Goal: Download file/media

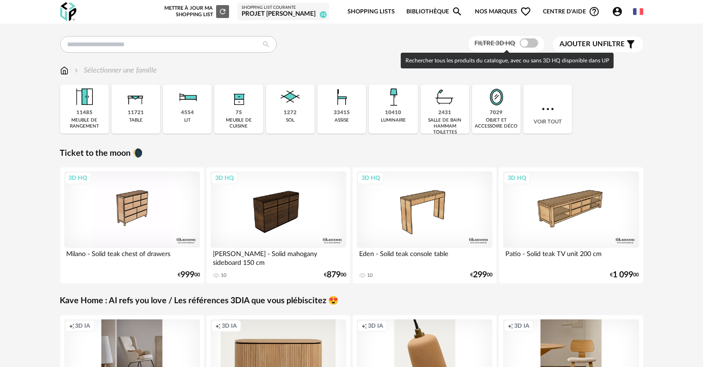
drag, startPoint x: 532, startPoint y: 43, endPoint x: 498, endPoint y: 74, distance: 46.5
click at [532, 42] on span at bounding box center [529, 42] width 19 height 9
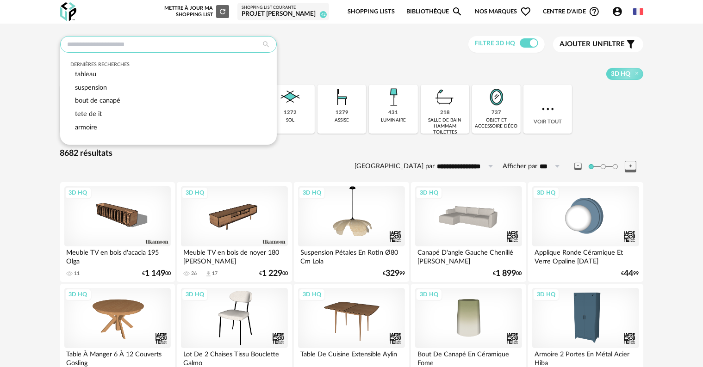
click at [147, 49] on input "text" at bounding box center [168, 44] width 217 height 17
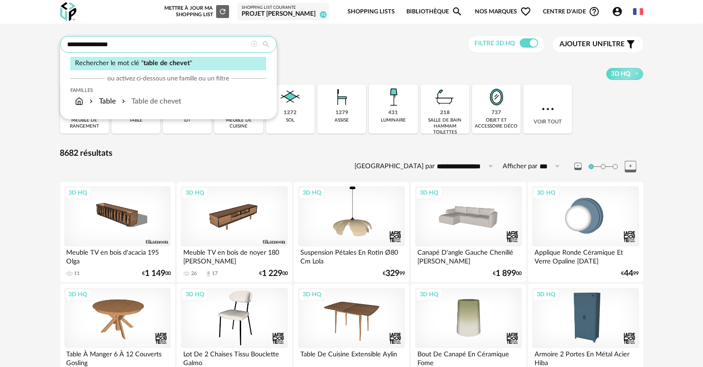
type input "**********"
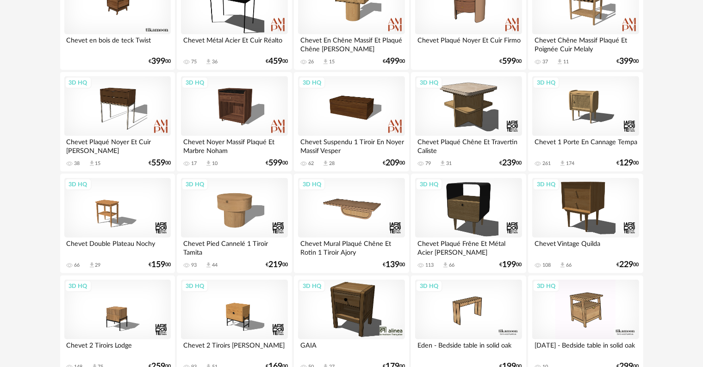
scroll to position [370, 0]
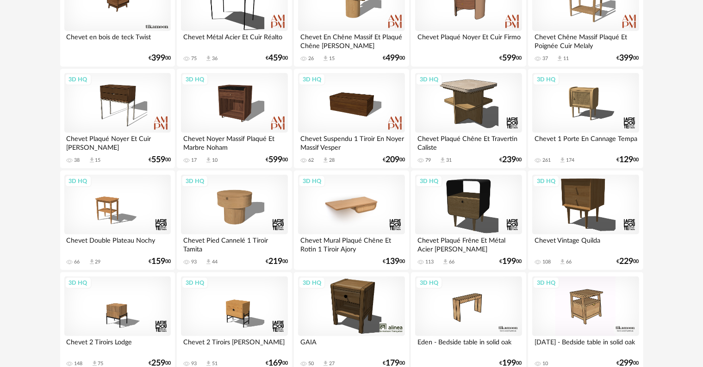
click at [336, 205] on div "3D HQ" at bounding box center [351, 205] width 106 height 60
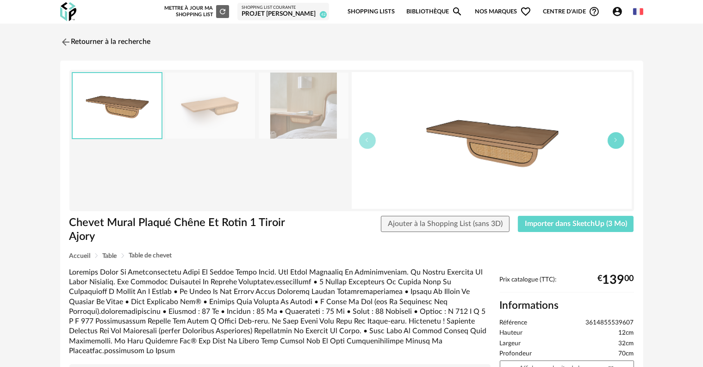
click at [613, 140] on icon "button" at bounding box center [616, 140] width 6 height 6
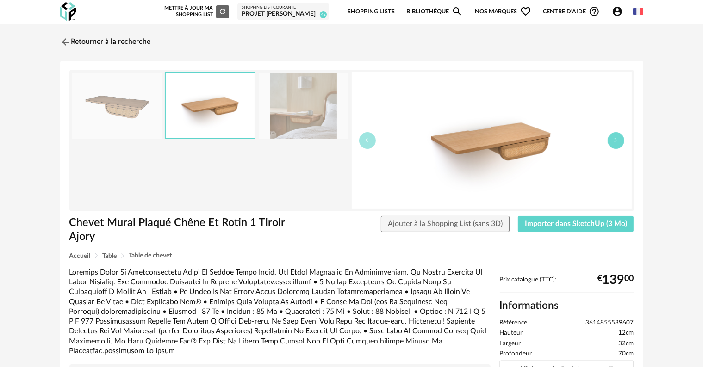
click at [613, 140] on icon "button" at bounding box center [616, 140] width 6 height 6
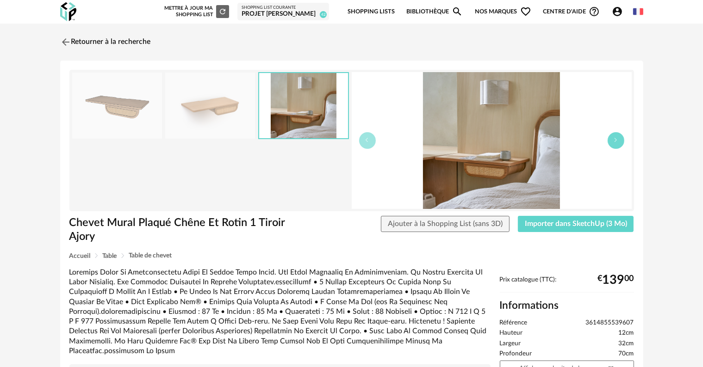
click at [613, 140] on icon "button" at bounding box center [616, 140] width 6 height 6
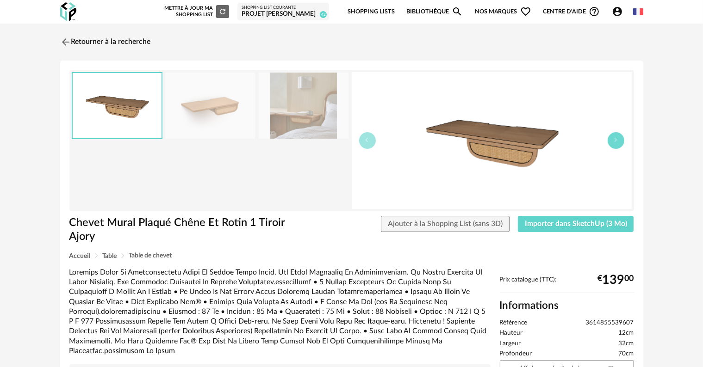
click at [613, 140] on icon "button" at bounding box center [616, 140] width 6 height 6
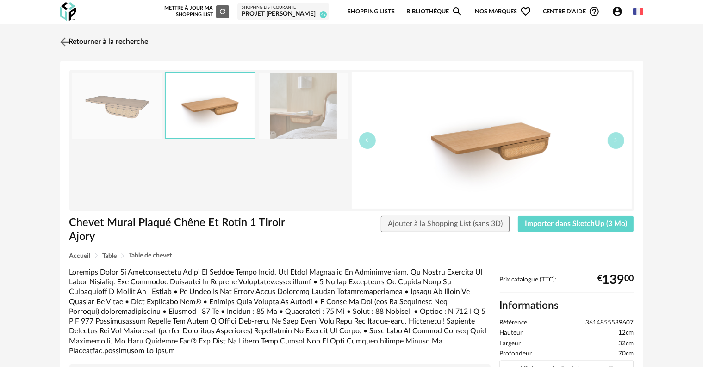
click at [89, 42] on link "Retourner à la recherche" at bounding box center [103, 42] width 91 height 20
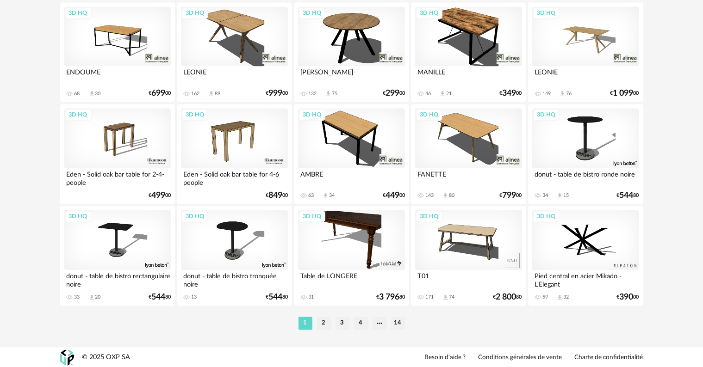
scroll to position [1863, 0]
click at [324, 326] on li "2" at bounding box center [324, 323] width 14 height 13
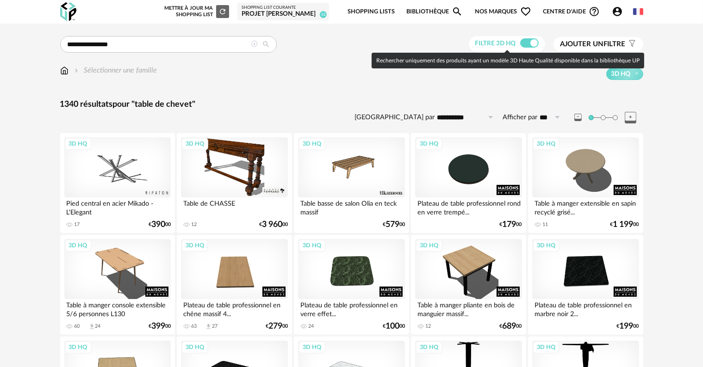
click at [524, 44] on span at bounding box center [529, 42] width 19 height 9
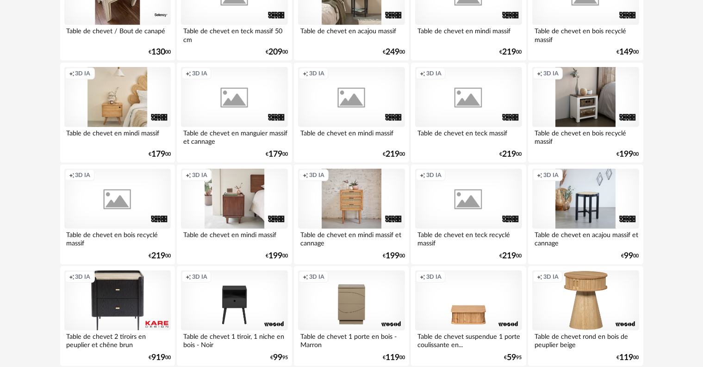
scroll to position [787, 0]
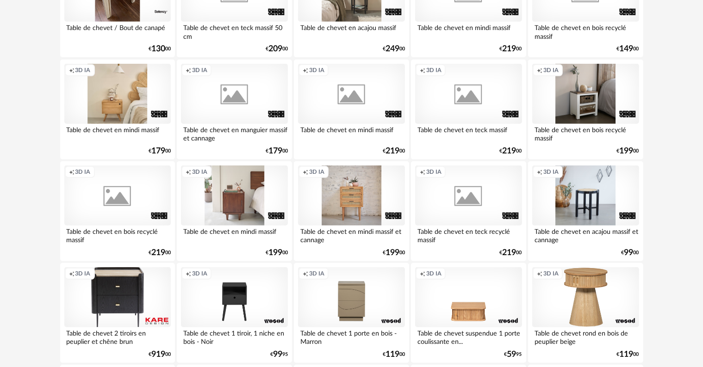
click at [598, 212] on div "Creation icon 3D IA" at bounding box center [585, 196] width 106 height 60
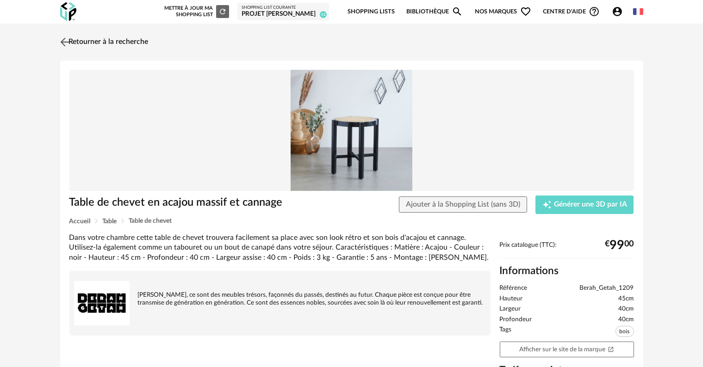
click at [67, 42] on img at bounding box center [64, 41] width 13 height 13
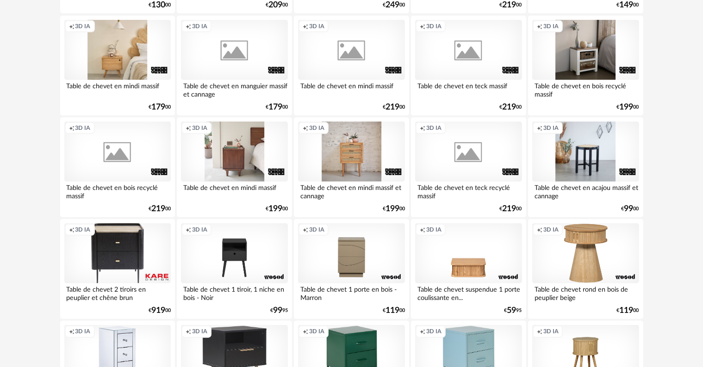
scroll to position [833, 0]
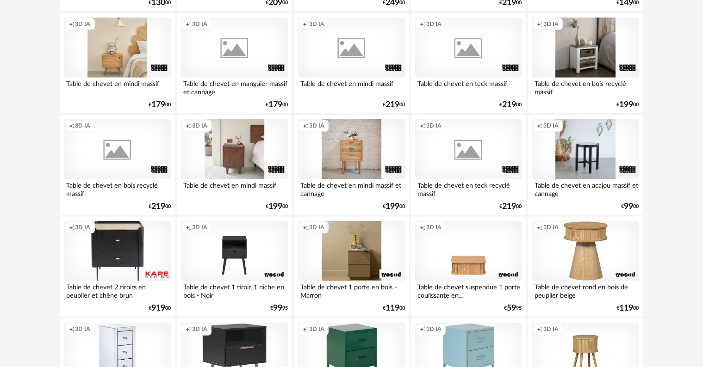
click at [348, 265] on div "Creation icon 3D IA" at bounding box center [351, 251] width 106 height 60
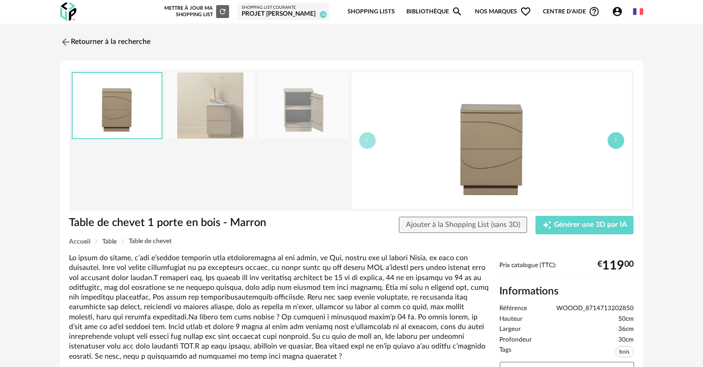
click at [614, 141] on icon "button" at bounding box center [616, 140] width 6 height 6
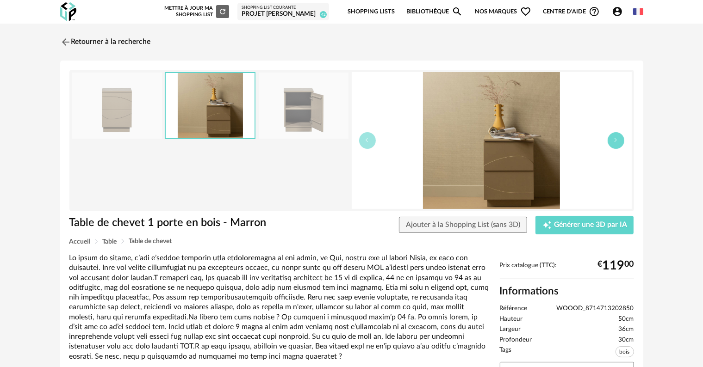
click at [614, 141] on icon "button" at bounding box center [616, 140] width 6 height 6
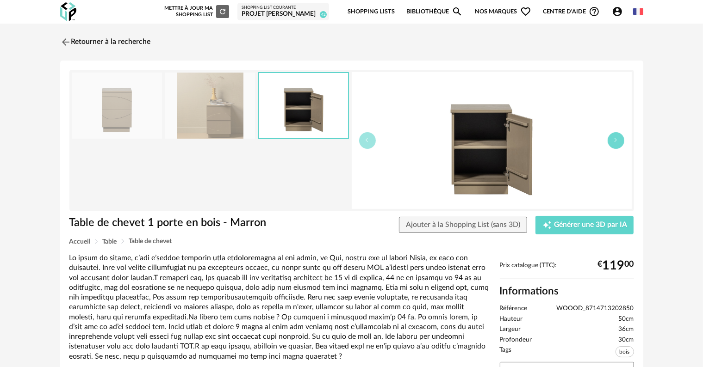
click at [614, 141] on icon "button" at bounding box center [616, 140] width 6 height 6
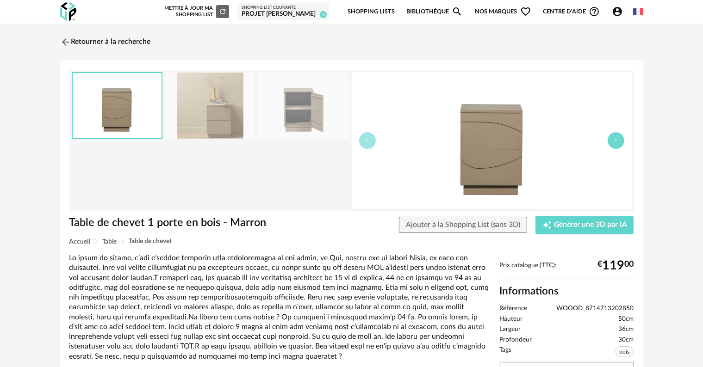
click at [614, 141] on icon "button" at bounding box center [616, 140] width 6 height 6
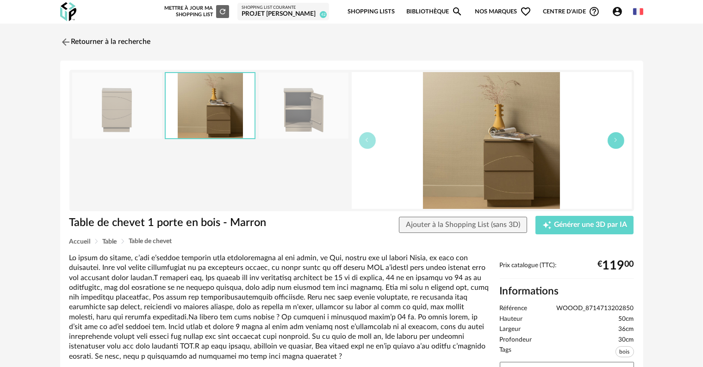
click at [614, 141] on icon "button" at bounding box center [616, 140] width 6 height 6
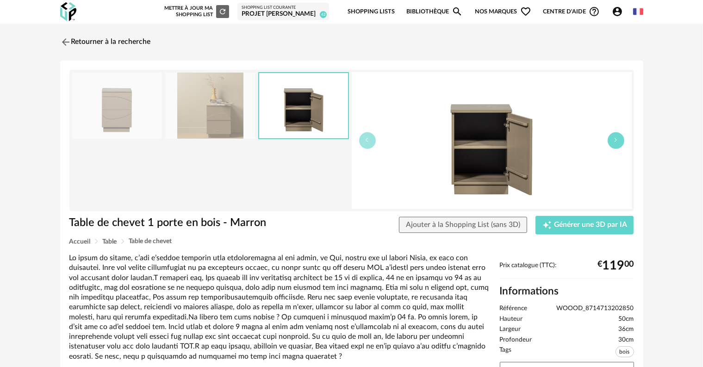
click at [614, 141] on icon "button" at bounding box center [616, 140] width 6 height 6
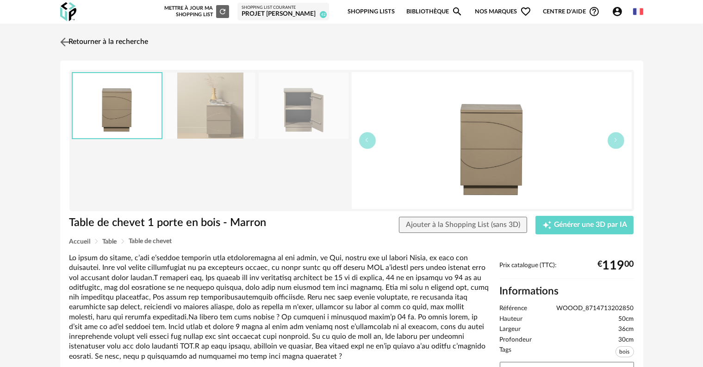
click at [137, 38] on link "Retourner à la recherche" at bounding box center [103, 42] width 91 height 20
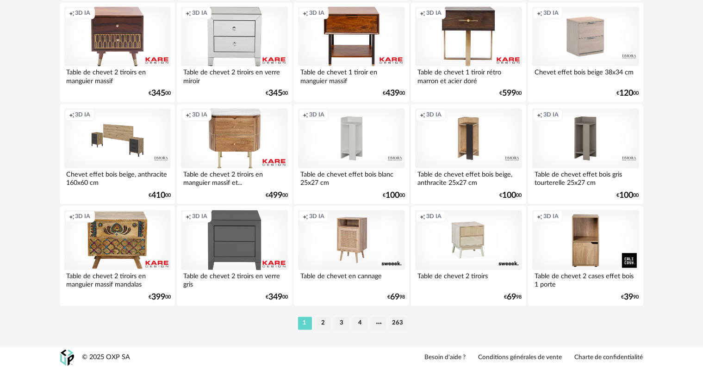
scroll to position [1863, 0]
click at [326, 324] on li "2" at bounding box center [324, 323] width 14 height 13
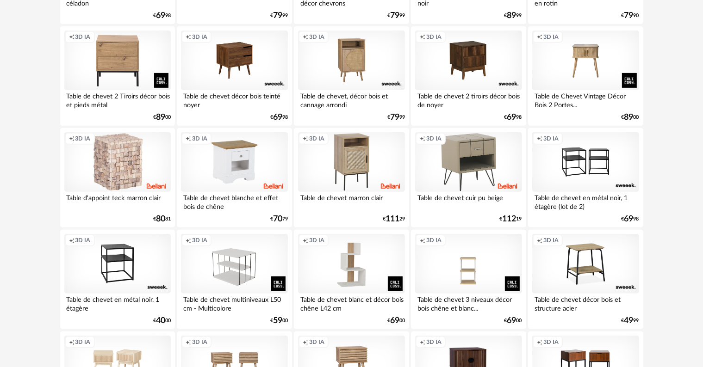
scroll to position [417, 0]
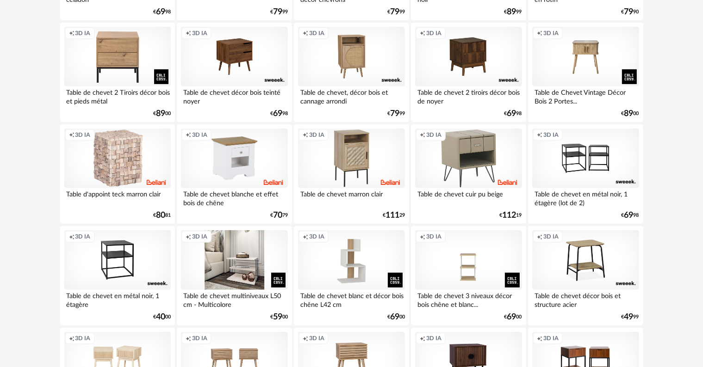
click at [237, 262] on div "Creation icon 3D IA" at bounding box center [234, 260] width 106 height 60
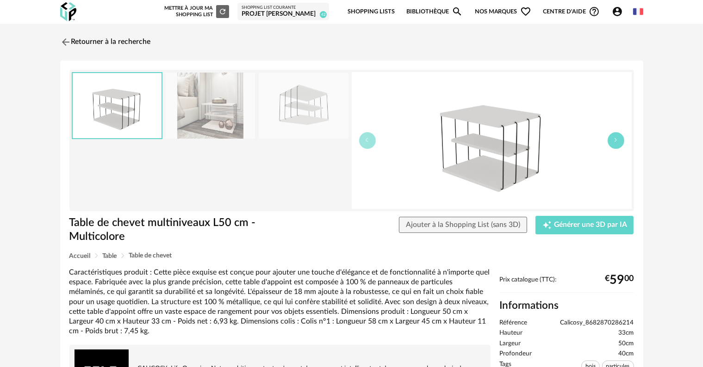
click at [616, 144] on button "button" at bounding box center [616, 140] width 17 height 17
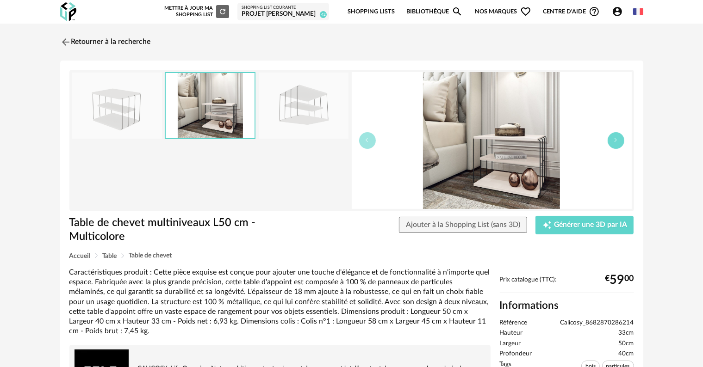
click at [616, 144] on button "button" at bounding box center [616, 140] width 17 height 17
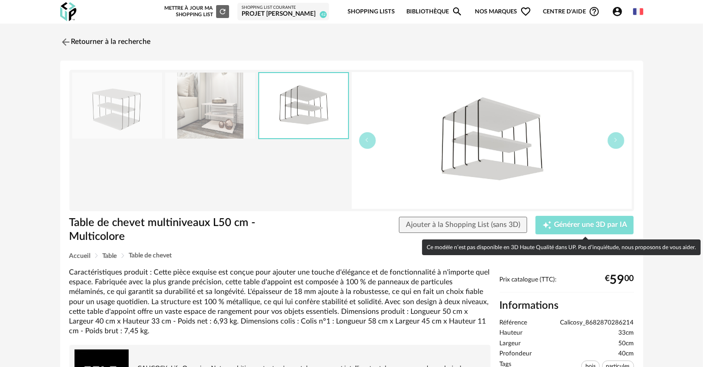
click at [589, 224] on span "Générer une 3D par IA" at bounding box center [590, 225] width 73 height 7
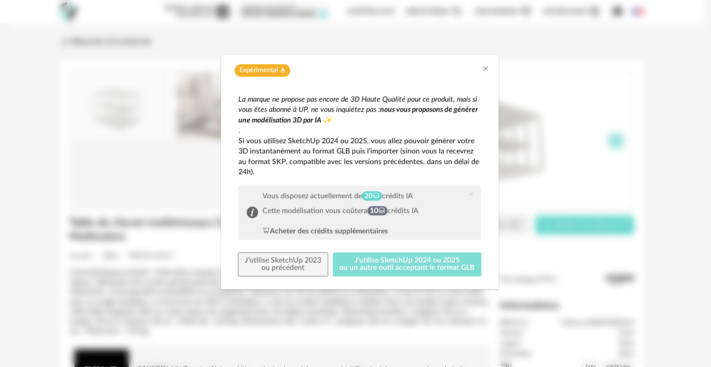
click at [368, 265] on button "J'utilise SketchUp 2024 ou 2025 ou un autre outil acceptant le format GLB" at bounding box center [407, 265] width 149 height 24
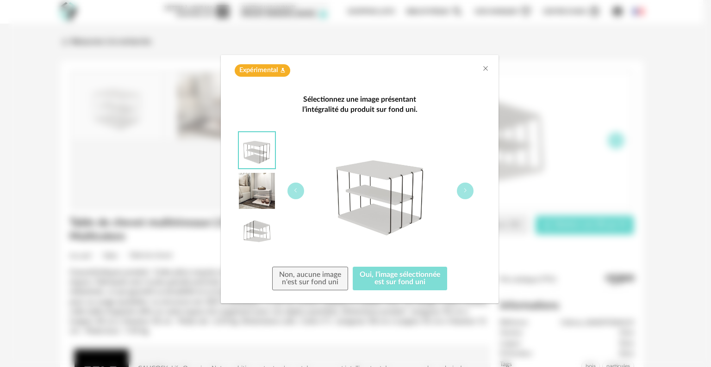
click at [374, 280] on button "Oui, l'image sélectionnée est sur fond uni" at bounding box center [400, 279] width 94 height 24
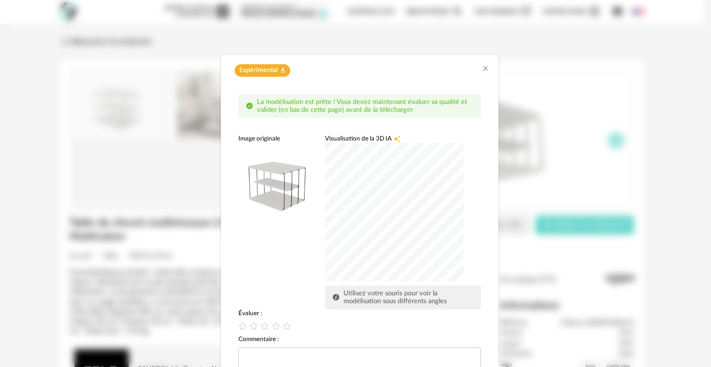
click at [350, 270] on div "dialog" at bounding box center [394, 212] width 139 height 139
click at [339, 239] on div "dialog" at bounding box center [394, 212] width 139 height 139
click at [274, 328] on icon "dialog" at bounding box center [276, 327] width 10 height 10
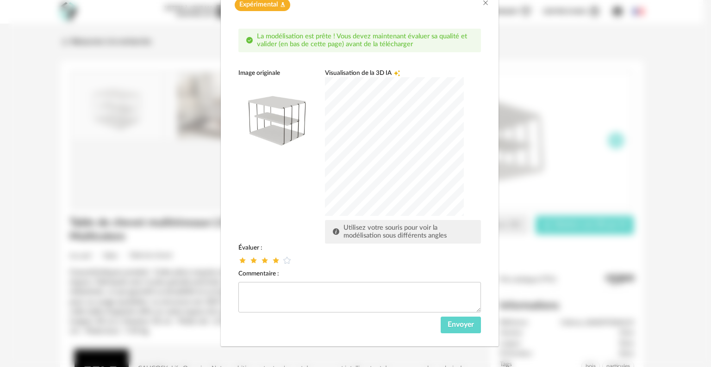
scroll to position [67, 0]
click at [460, 326] on span "Envoyer" at bounding box center [461, 323] width 26 height 7
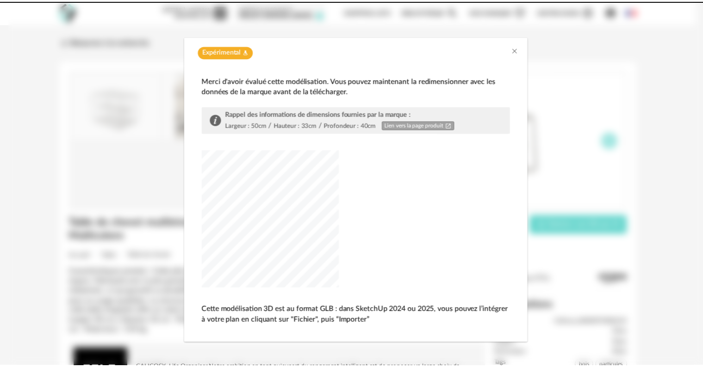
scroll to position [18, 0]
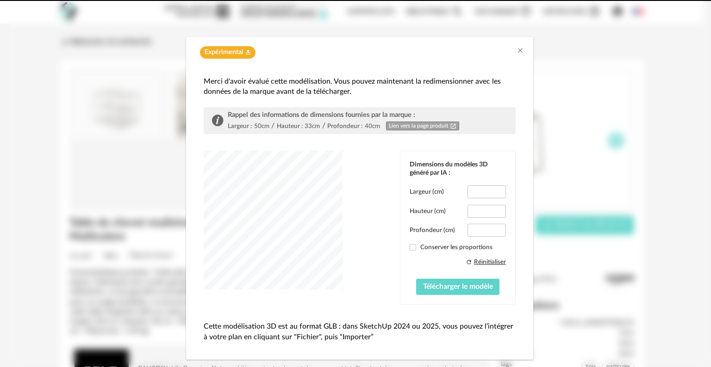
type input "****"
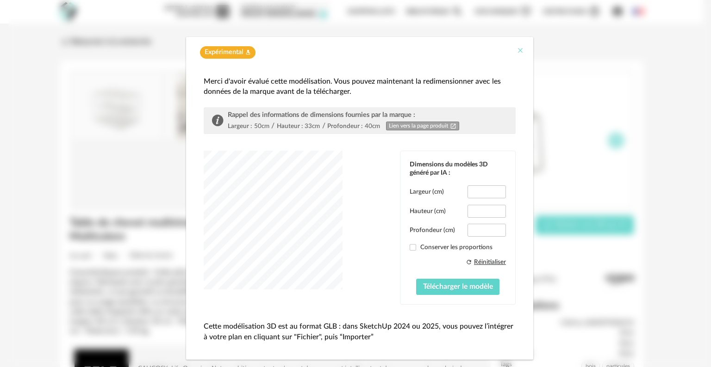
click at [517, 50] on icon "Close" at bounding box center [520, 50] width 7 height 7
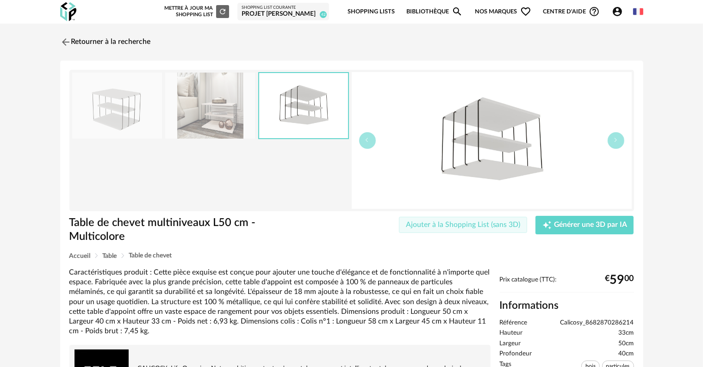
click at [468, 224] on span "Ajouter à la Shopping List (sans 3D)" at bounding box center [463, 224] width 115 height 7
click at [612, 139] on button "button" at bounding box center [616, 140] width 17 height 17
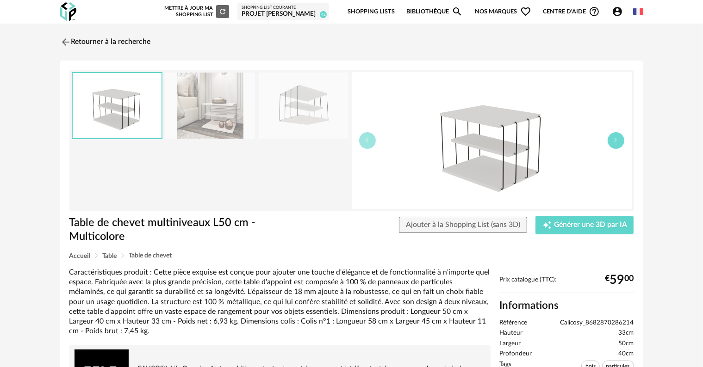
click at [612, 139] on button "button" at bounding box center [616, 140] width 17 height 17
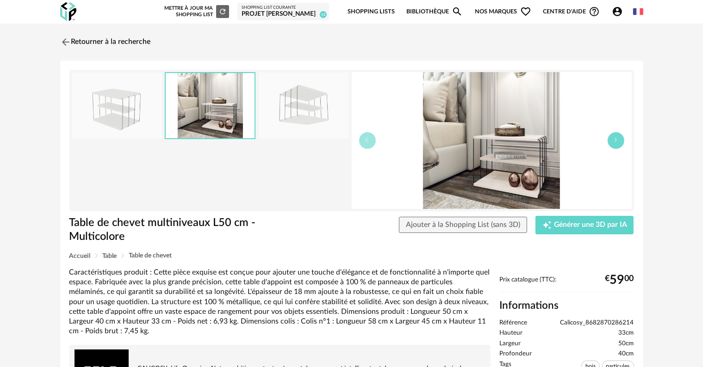
click at [612, 139] on button "button" at bounding box center [616, 140] width 17 height 17
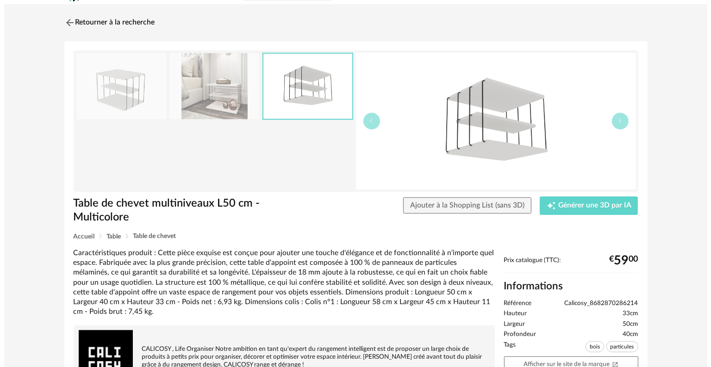
scroll to position [0, 0]
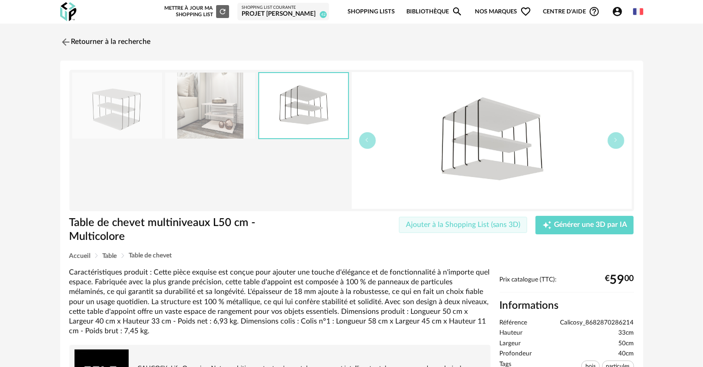
click at [461, 224] on span "Ajouter à la Shopping List (sans 3D)" at bounding box center [463, 224] width 115 height 7
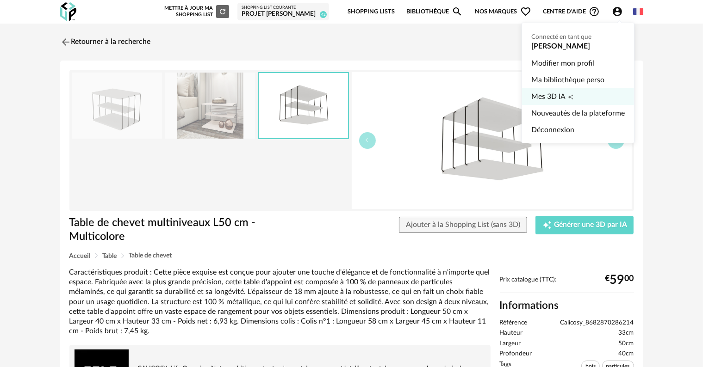
click at [552, 95] on span "Mes 3D IA" at bounding box center [548, 96] width 34 height 17
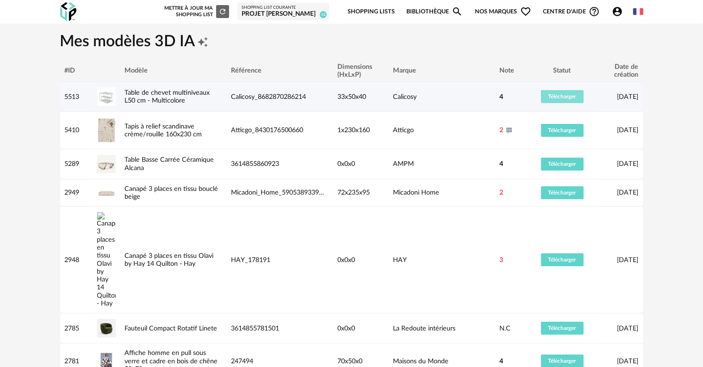
click at [564, 94] on span "Télécharger" at bounding box center [562, 97] width 28 height 6
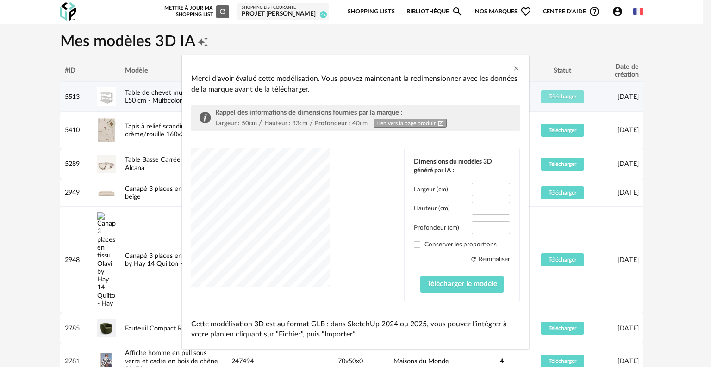
type input "****"
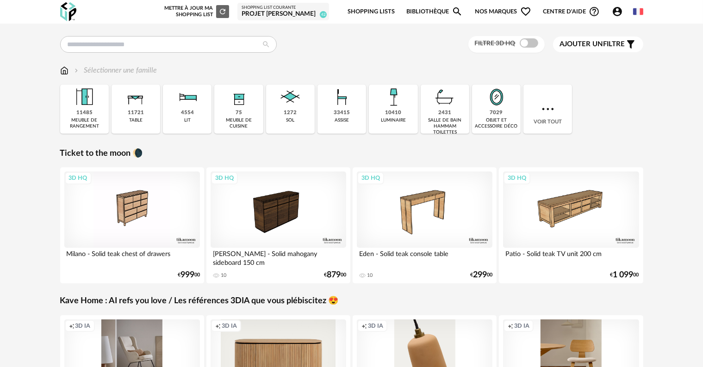
click at [584, 40] on span "Ajouter un filtre" at bounding box center [592, 44] width 65 height 9
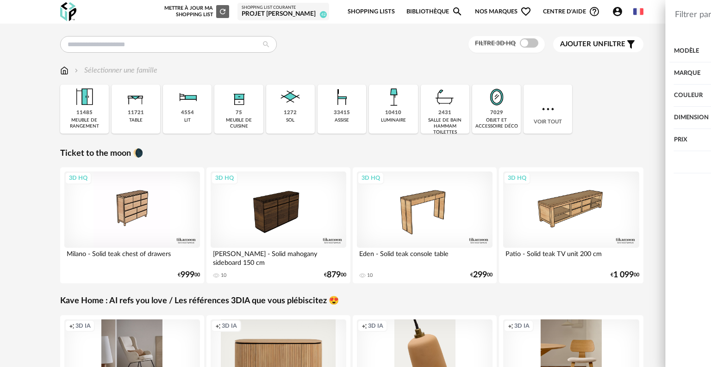
click at [439, 56] on div "Filtrer par : Modèle Filtre 3D HQ Marque &tradition 612 101 Copenhagen 23 366 C…" at bounding box center [355, 183] width 711 height 367
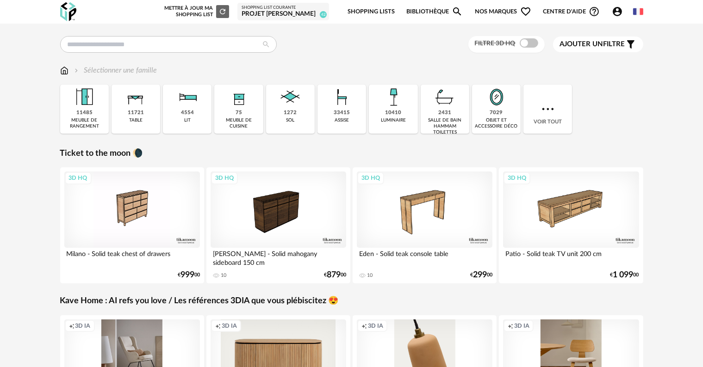
click at [618, 9] on icon "Account Circle icon" at bounding box center [617, 11] width 9 height 9
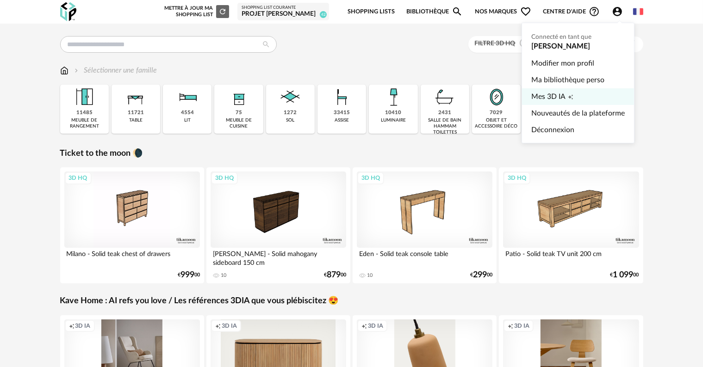
click at [542, 96] on span "Mes 3D IA" at bounding box center [548, 96] width 34 height 17
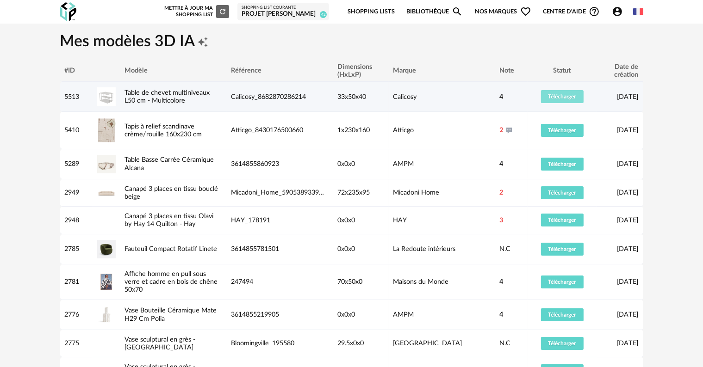
click at [564, 93] on button "Télécharger" at bounding box center [562, 96] width 43 height 13
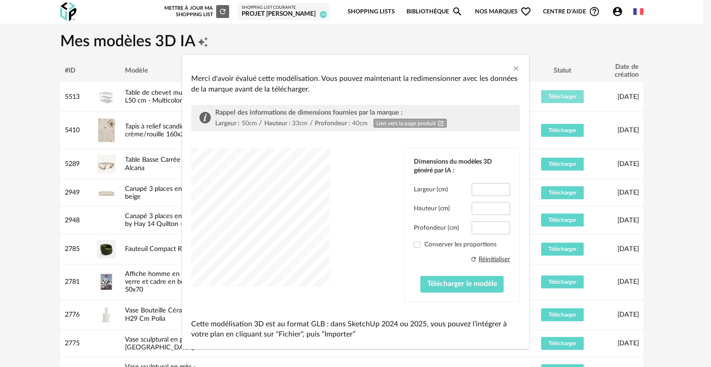
type input "****"
click at [431, 286] on span "Télécharger le modèle" at bounding box center [462, 283] width 70 height 7
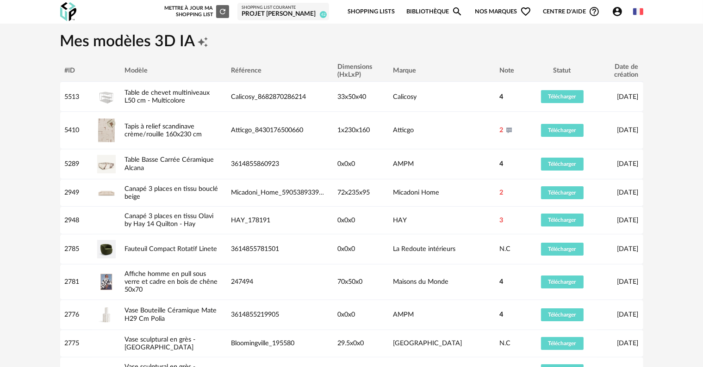
click at [426, 47] on h1 "Mes modèles 3D IA Creation icon" at bounding box center [351, 42] width 583 height 20
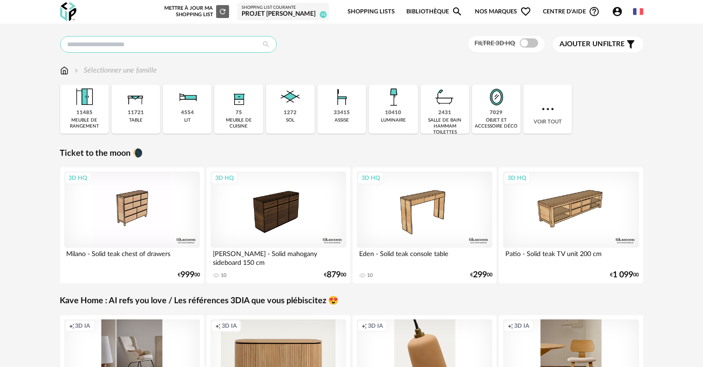
click at [178, 47] on input "text" at bounding box center [168, 44] width 217 height 17
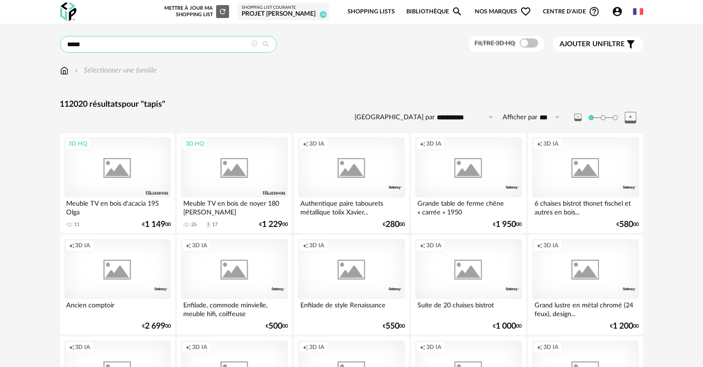
type input "*****"
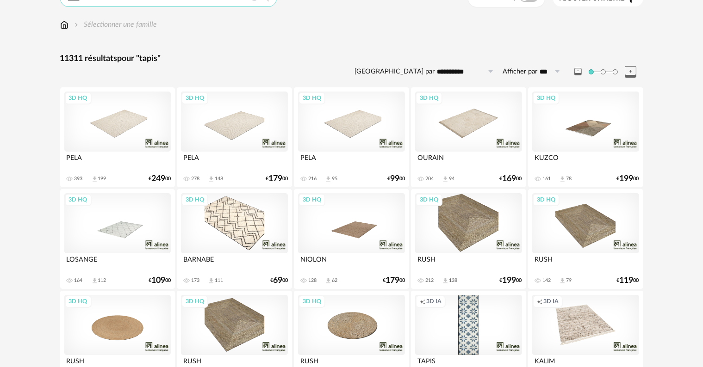
scroll to position [46, 0]
click at [598, 127] on div "3D HQ" at bounding box center [585, 121] width 106 height 60
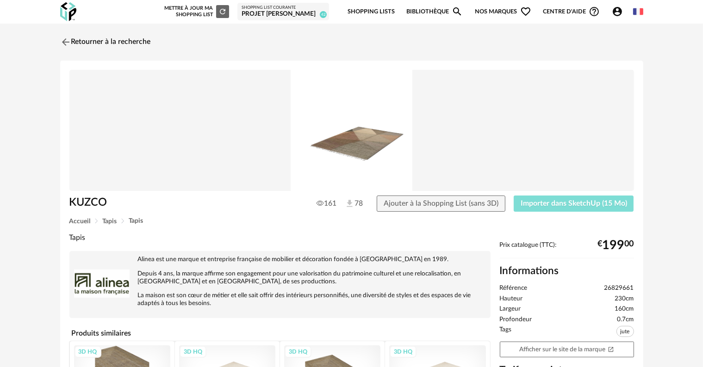
click at [605, 205] on span "Importer dans SketchUp (15 Mo)" at bounding box center [574, 203] width 106 height 7
